Goal: Communication & Community: Share content

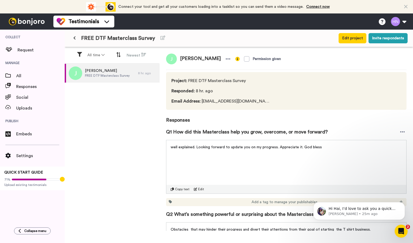
click at [74, 37] on icon at bounding box center [74, 38] width 2 height 4
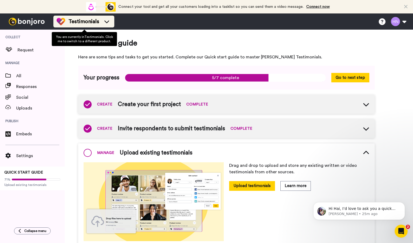
click at [107, 22] on icon at bounding box center [106, 21] width 5 height 3
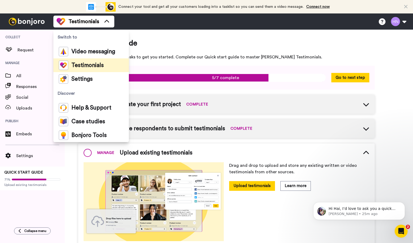
click at [83, 64] on span "Testimonials" at bounding box center [87, 65] width 32 height 5
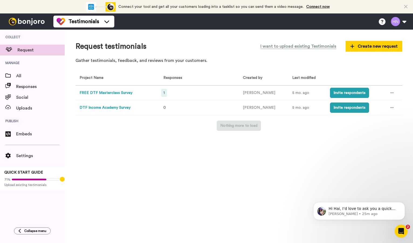
click at [164, 93] on span "1" at bounding box center [163, 93] width 1 height 4
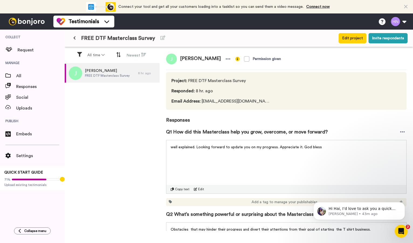
click at [75, 39] on icon at bounding box center [74, 38] width 2 height 4
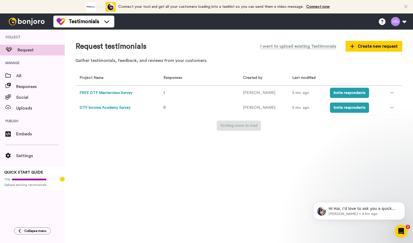
click at [119, 108] on button "DTF Income Academy Survey" at bounding box center [105, 108] width 51 height 6
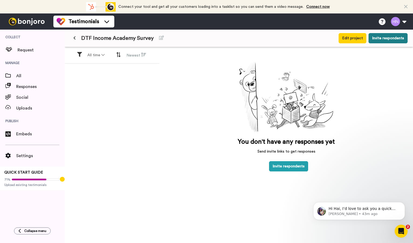
click at [393, 40] on button "Invite respondents" at bounding box center [388, 38] width 39 height 10
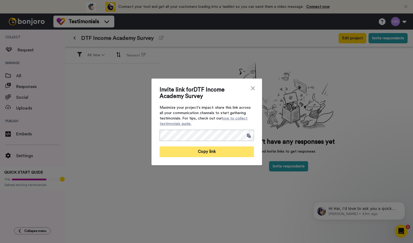
click at [228, 152] on button "Copy link" at bounding box center [207, 152] width 94 height 11
click at [253, 85] on icon at bounding box center [252, 88] width 5 height 6
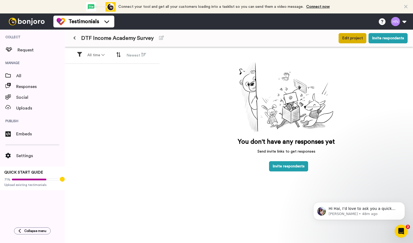
click at [349, 41] on button "Edit project" at bounding box center [353, 38] width 28 height 10
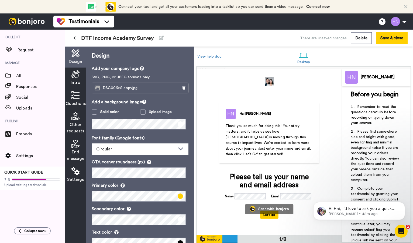
scroll to position [0, 0]
click at [76, 73] on icon at bounding box center [75, 74] width 8 height 8
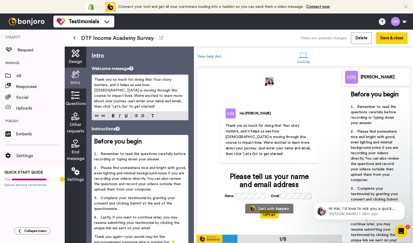
click at [142, 90] on span "Thank you so much for doing this! Your story matters, and it helps us see how […" at bounding box center [138, 93] width 89 height 31
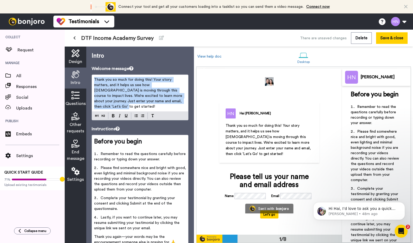
click at [142, 90] on span "Thank you so much for doing this! Your story matters, and it helps us see how […" at bounding box center [138, 93] width 89 height 31
click at [155, 96] on span "Thank you so much for doing this! Your story matters, and it helps us see how […" at bounding box center [138, 93] width 89 height 31
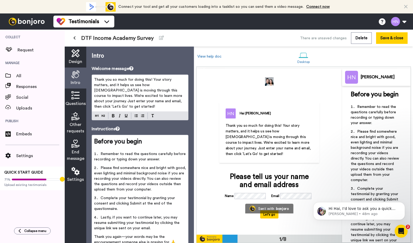
click at [156, 85] on span "Thank you so much for doing this! Your story matters, and it helps us see how […" at bounding box center [138, 93] width 89 height 31
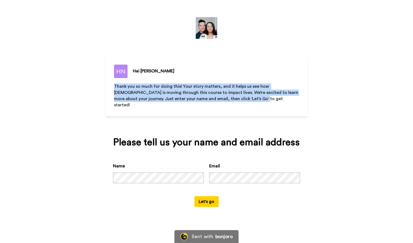
drag, startPoint x: 236, startPoint y: 100, endPoint x: 102, endPoint y: 88, distance: 134.6
click at [102, 88] on div "Hai Nguyen Thank you so much for doing this! Your story matters, and it helps u…" at bounding box center [206, 121] width 413 height 243
copy span "Thank you so much for doing this! Your story matters, and it helps us see how G…"
click at [230, 101] on p "Thank you so much for doing this! Your story matters, and it helps us see how G…" at bounding box center [206, 96] width 185 height 25
